Goal: Task Accomplishment & Management: Use online tool/utility

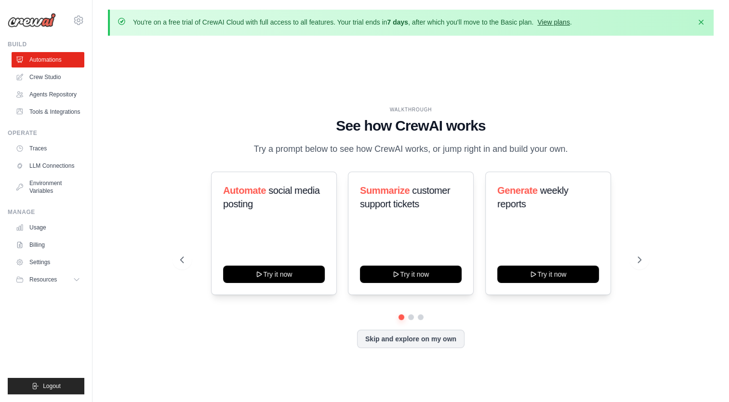
click at [565, 20] on link "View plans" at bounding box center [553, 22] width 32 height 8
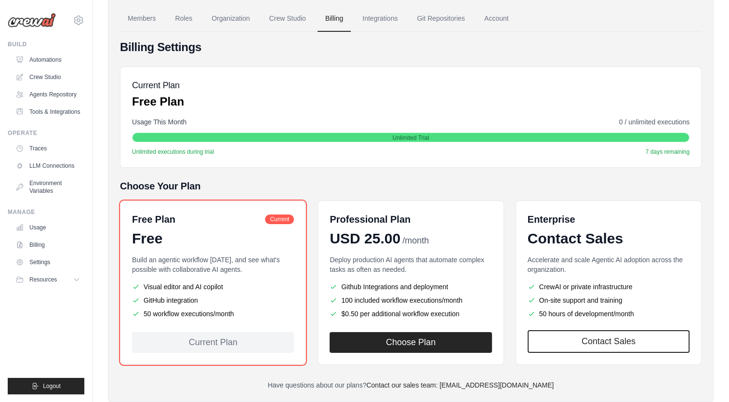
scroll to position [102, 0]
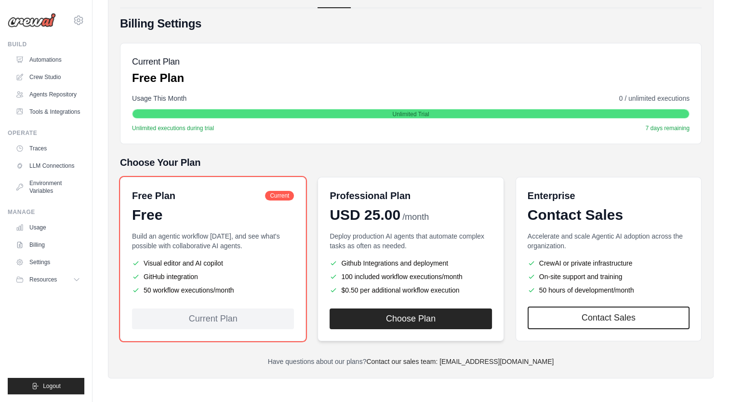
click at [434, 197] on div "Professional Plan" at bounding box center [411, 195] width 162 height 13
click at [574, 203] on div "Enterprise Contact Sales" at bounding box center [609, 206] width 162 height 35
click at [220, 208] on div "Free" at bounding box center [213, 214] width 162 height 17
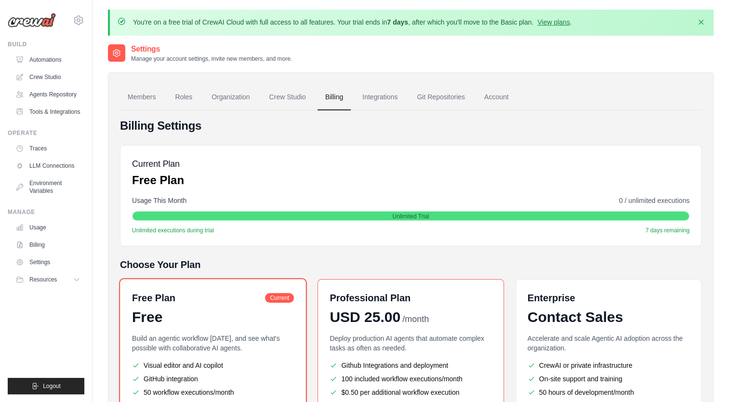
scroll to position [48, 0]
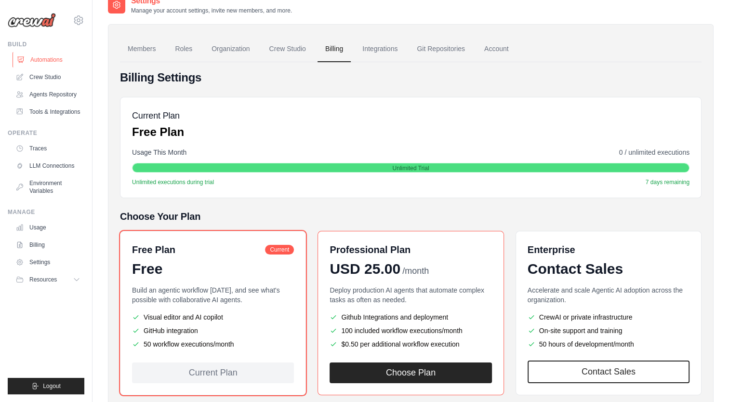
click at [52, 63] on link "Automations" at bounding box center [49, 59] width 73 height 15
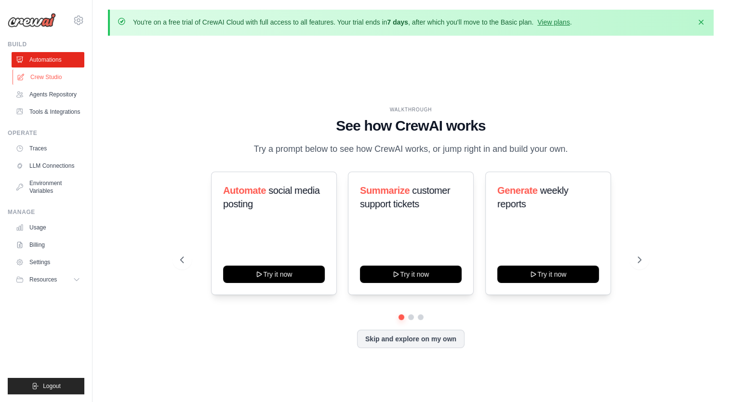
click at [49, 79] on link "Crew Studio" at bounding box center [49, 76] width 73 height 15
